Goal: Information Seeking & Learning: Learn about a topic

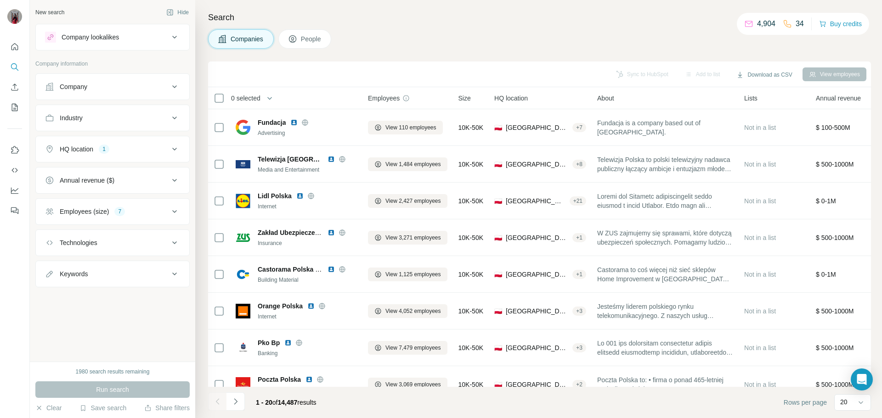
click at [96, 44] on button "Company lookalikes" at bounding box center [112, 37] width 153 height 22
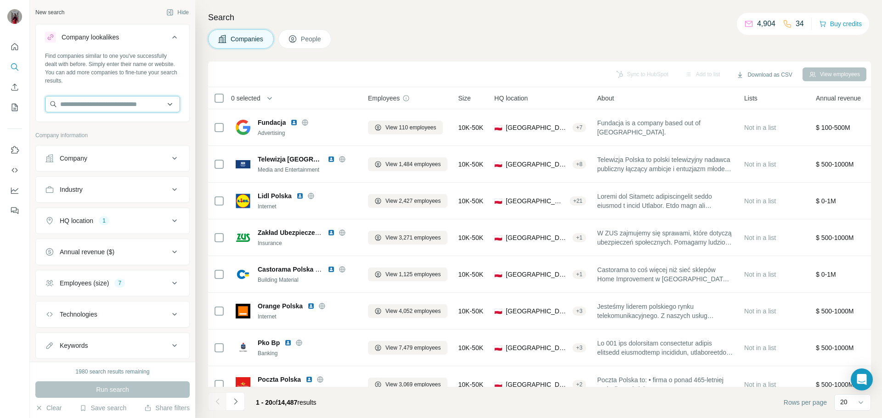
click at [83, 105] on input "text" at bounding box center [112, 104] width 135 height 17
paste input "**********"
type input "**********"
click at [113, 123] on div "Vestas [DOMAIN_NAME]" at bounding box center [109, 129] width 124 height 25
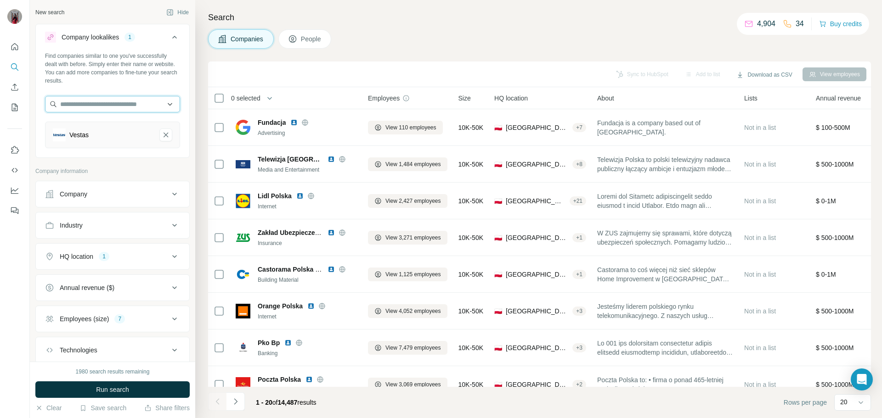
click at [107, 102] on input "text" at bounding box center [112, 104] width 135 height 17
click at [439, 51] on div "Search Companies People Sync to HubSpot Add to list Download as CSV View employ…" at bounding box center [538, 209] width 687 height 418
click at [85, 188] on button "Company" at bounding box center [112, 194] width 153 height 22
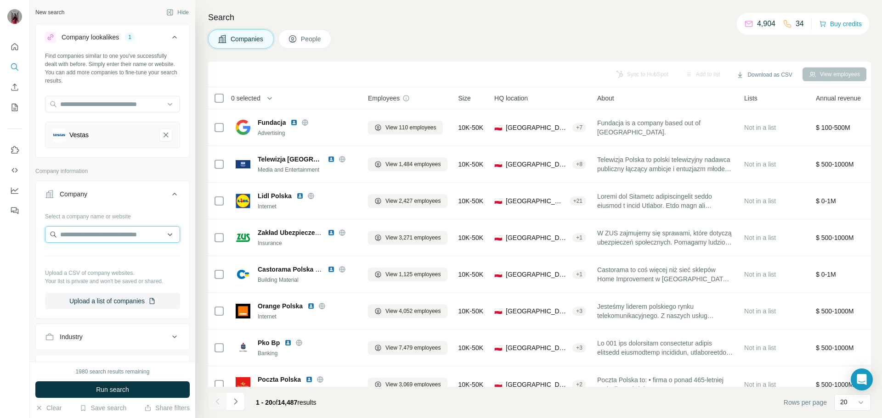
drag, startPoint x: 86, startPoint y: 101, endPoint x: 70, endPoint y: 233, distance: 133.7
click at [70, 233] on input "text" at bounding box center [112, 234] width 135 height 17
paste input "******"
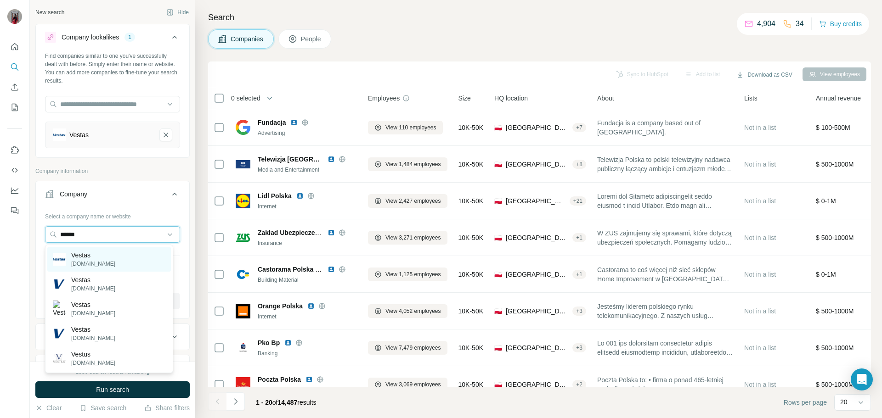
type input "******"
click at [104, 255] on div "Vestas [DOMAIN_NAME]" at bounding box center [109, 259] width 124 height 25
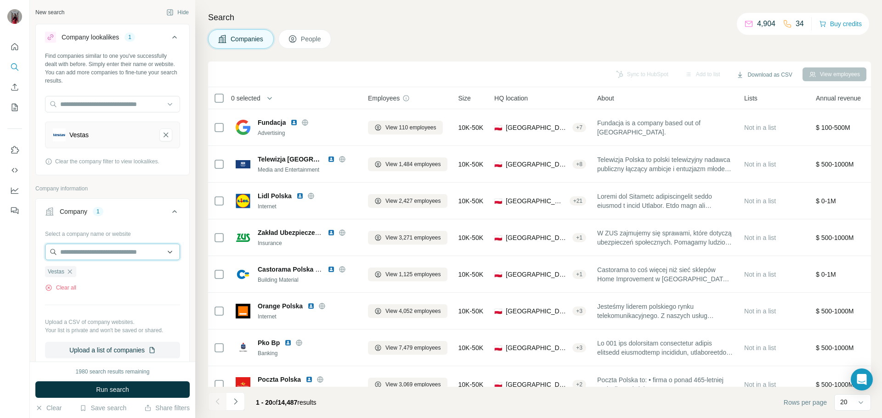
click at [114, 254] on input "text" at bounding box center [112, 252] width 135 height 17
paste input "******"
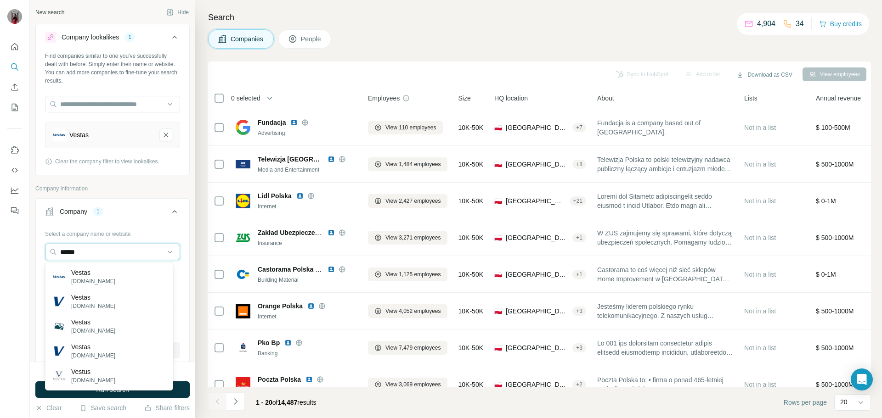
type input "******"
click at [95, 301] on p "Vestas" at bounding box center [93, 297] width 44 height 9
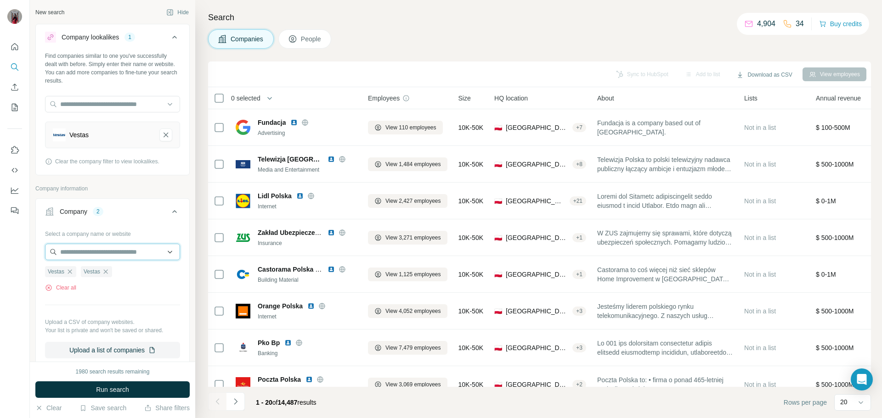
click at [130, 253] on input "text" at bounding box center [112, 252] width 135 height 17
paste input "******"
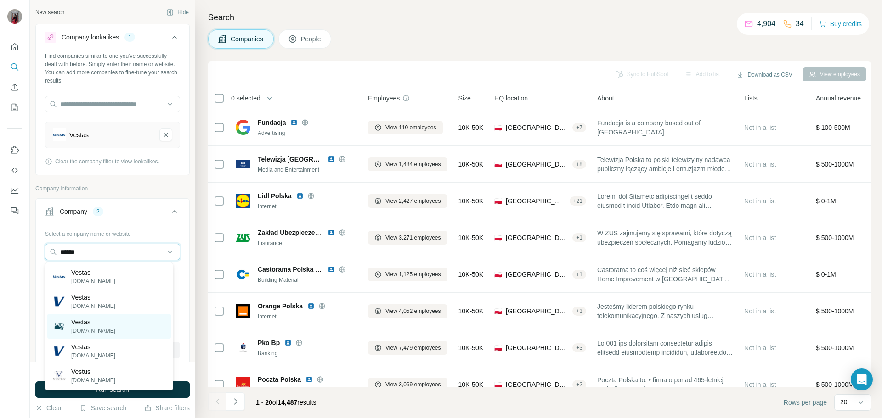
type input "******"
click at [105, 327] on div "Vestas [DOMAIN_NAME]" at bounding box center [109, 326] width 124 height 25
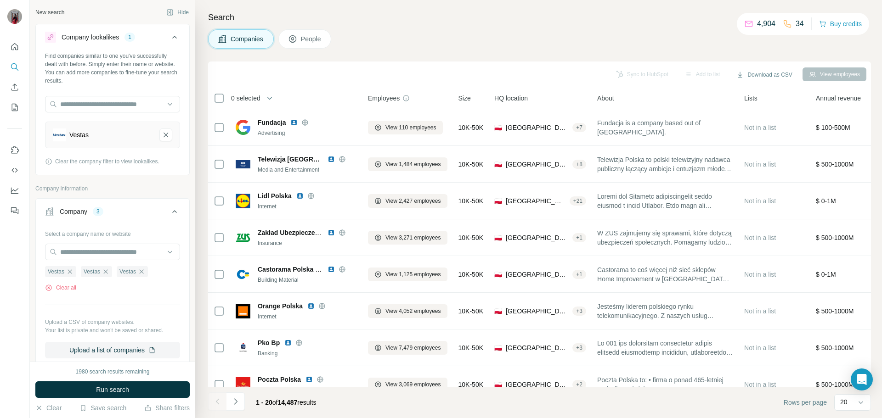
scroll to position [184, 0]
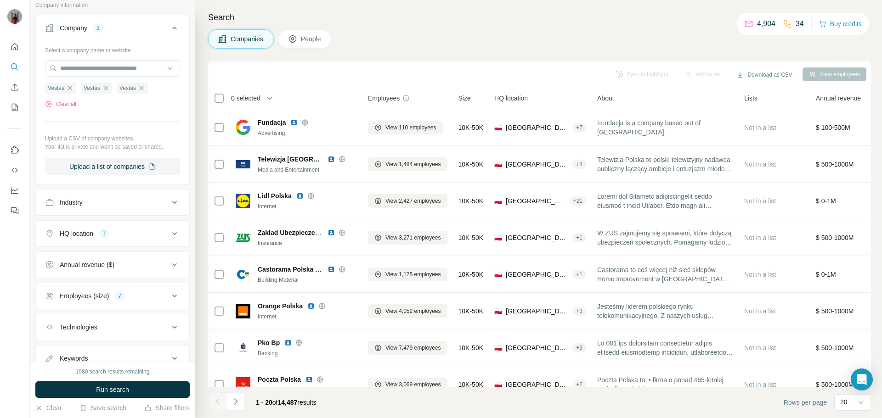
click at [79, 257] on button "Annual revenue ($)" at bounding box center [112, 265] width 153 height 22
click at [80, 242] on button "HQ location 1" at bounding box center [112, 234] width 153 height 22
click at [80, 240] on button "HQ location 1" at bounding box center [112, 236] width 153 height 26
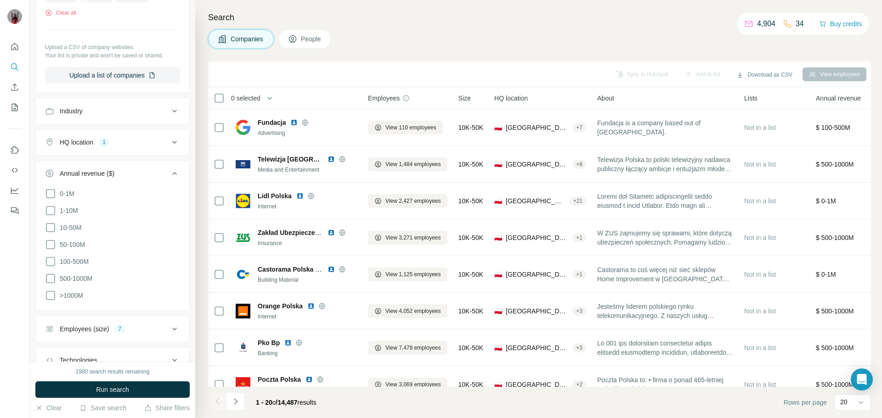
scroll to position [276, 0]
click at [53, 209] on icon at bounding box center [50, 210] width 11 height 11
click at [52, 225] on icon at bounding box center [50, 227] width 11 height 11
click at [50, 240] on icon at bounding box center [50, 244] width 11 height 11
click at [50, 259] on icon at bounding box center [50, 261] width 11 height 11
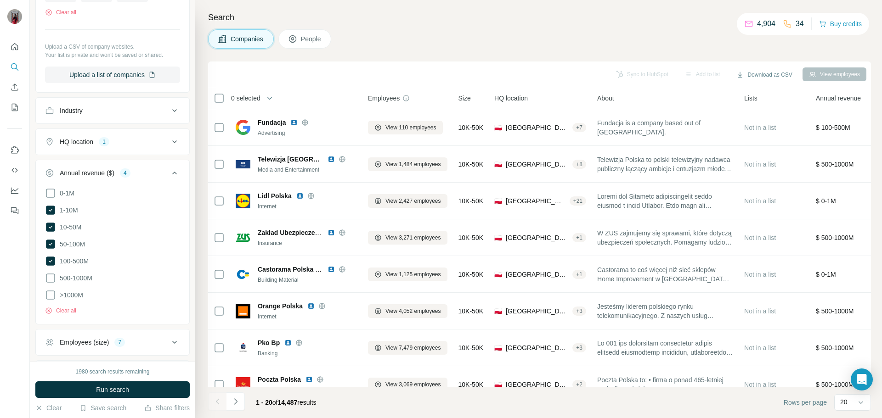
drag, startPoint x: 49, startPoint y: 276, endPoint x: 48, endPoint y: 283, distance: 7.4
click at [49, 277] on icon at bounding box center [50, 278] width 11 height 11
click at [47, 290] on icon at bounding box center [50, 295] width 11 height 11
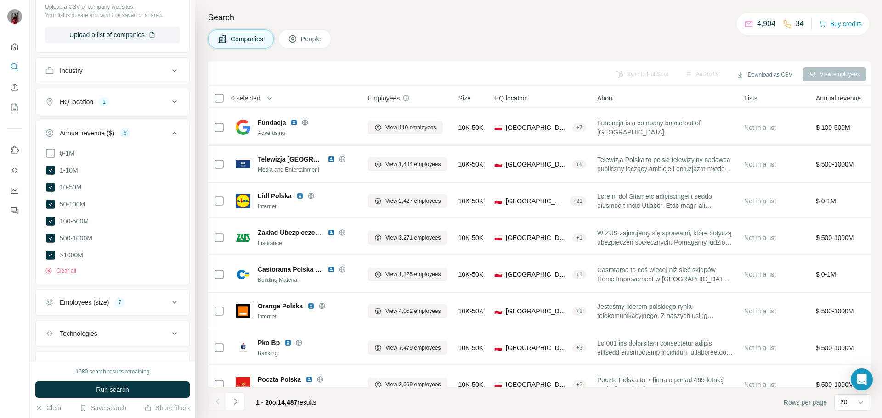
scroll to position [355, 0]
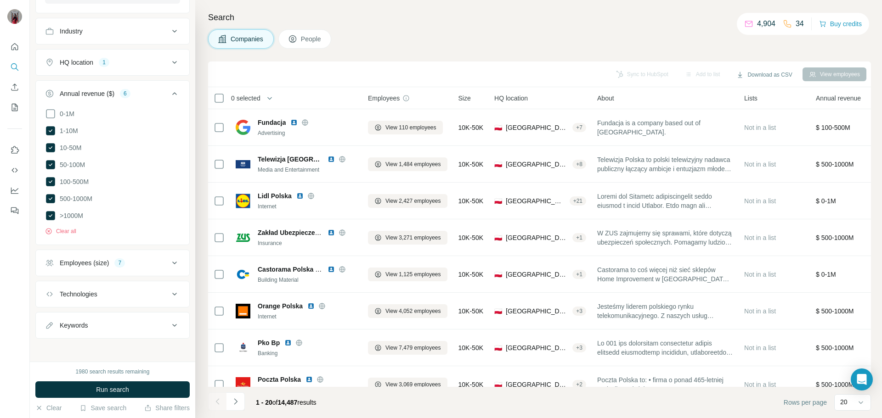
click at [88, 259] on div "Employees (size)" at bounding box center [84, 263] width 49 height 9
click at [54, 116] on icon at bounding box center [50, 113] width 11 height 11
click at [67, 231] on button "Clear all" at bounding box center [60, 231] width 31 height 8
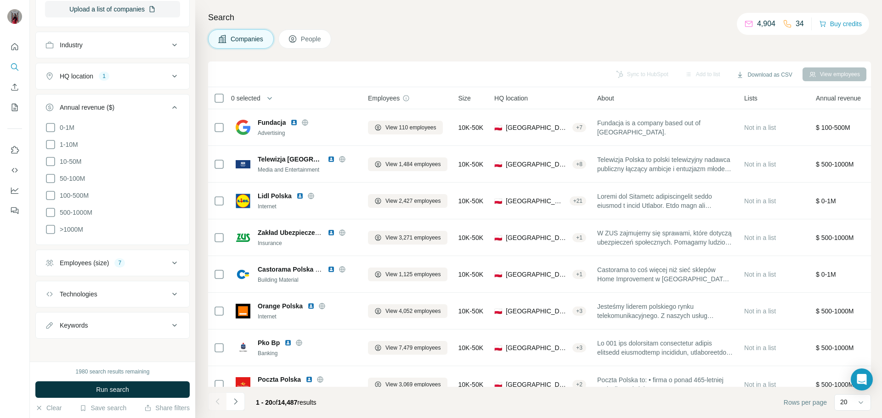
click at [94, 299] on button "Technologies" at bounding box center [112, 294] width 153 height 22
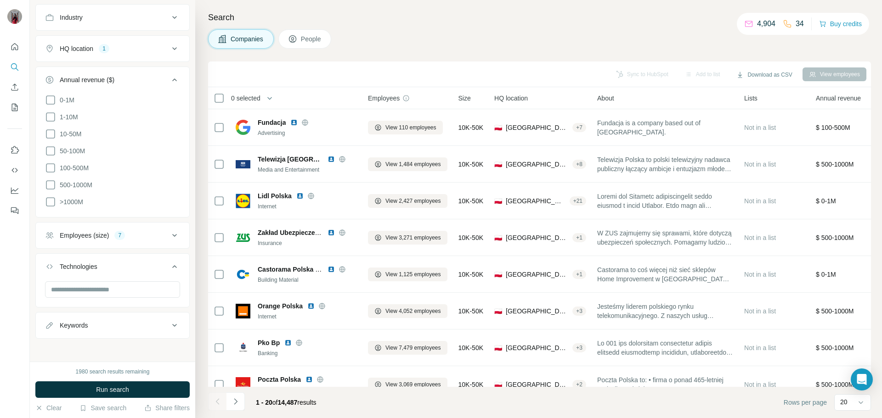
click at [86, 323] on div "Keywords" at bounding box center [74, 325] width 28 height 9
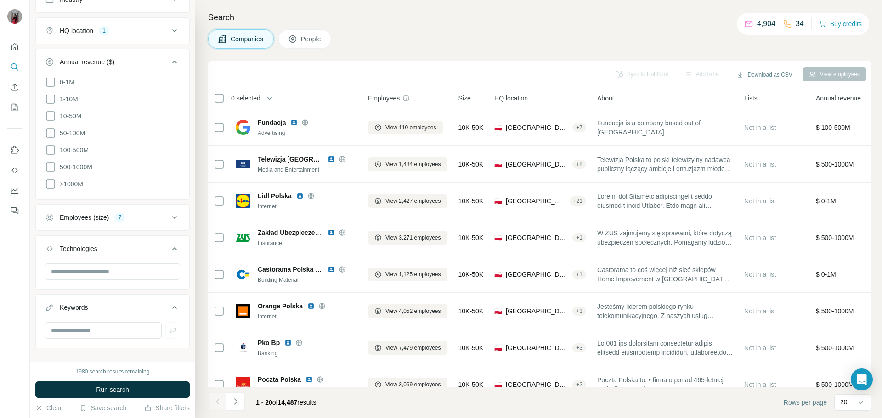
scroll to position [396, 0]
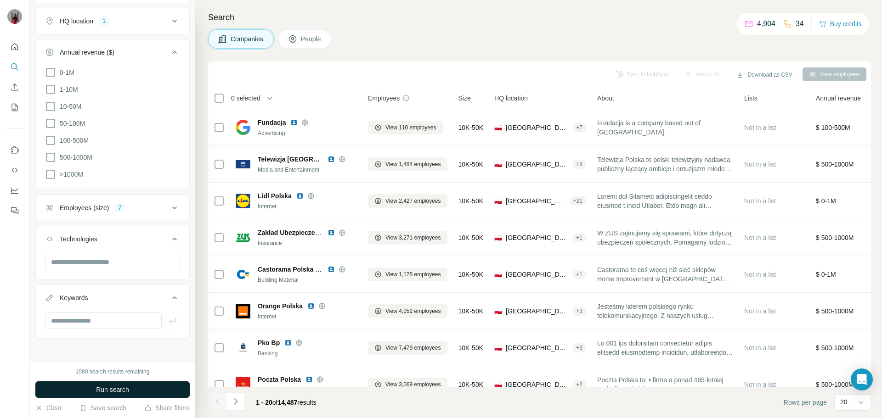
click at [120, 391] on span "Run search" at bounding box center [112, 389] width 33 height 9
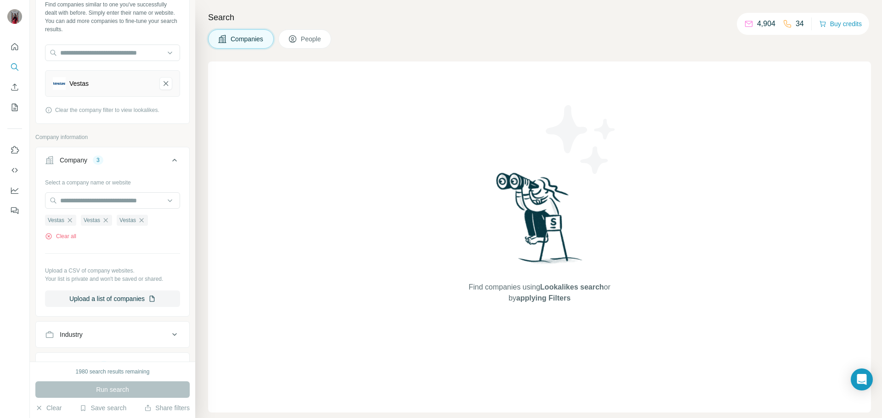
scroll to position [0, 0]
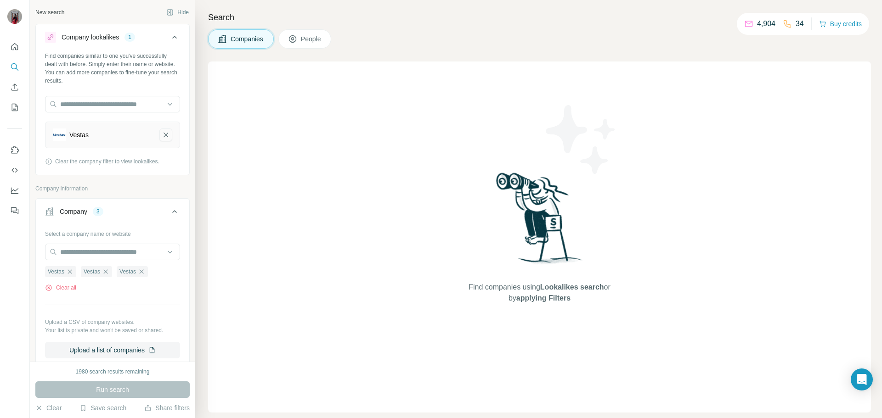
click at [162, 133] on icon "Vestas-remove-button" at bounding box center [166, 134] width 8 height 9
